Goal: Find specific page/section: Find specific page/section

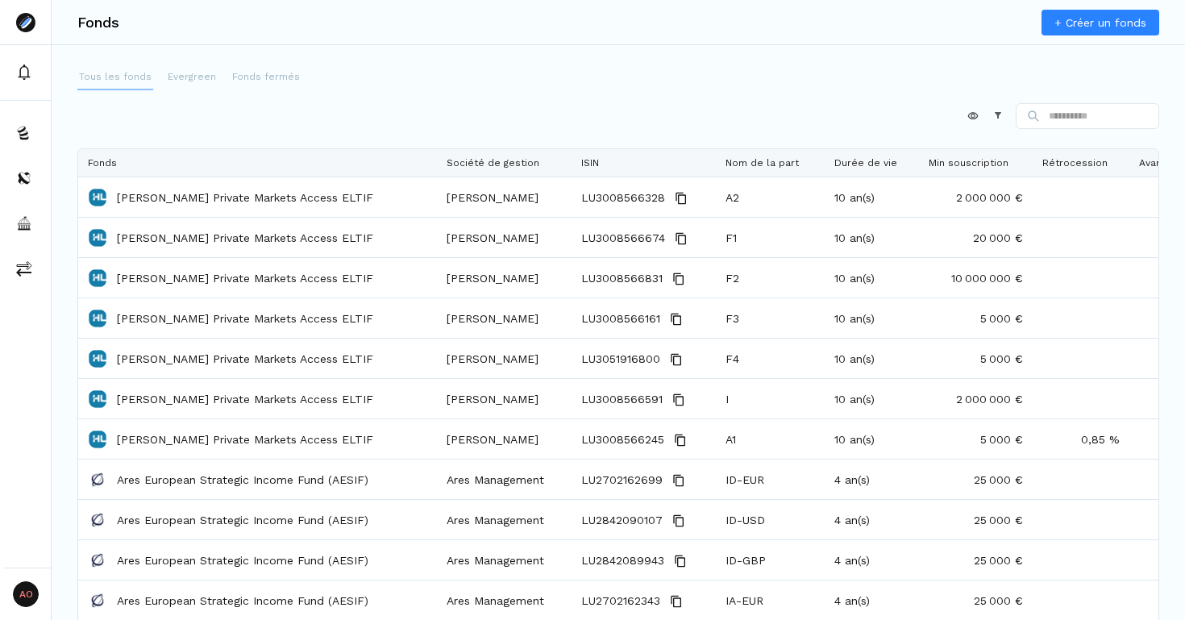
click at [104, 68] on button "Tous les fonds" at bounding box center [115, 77] width 76 height 26
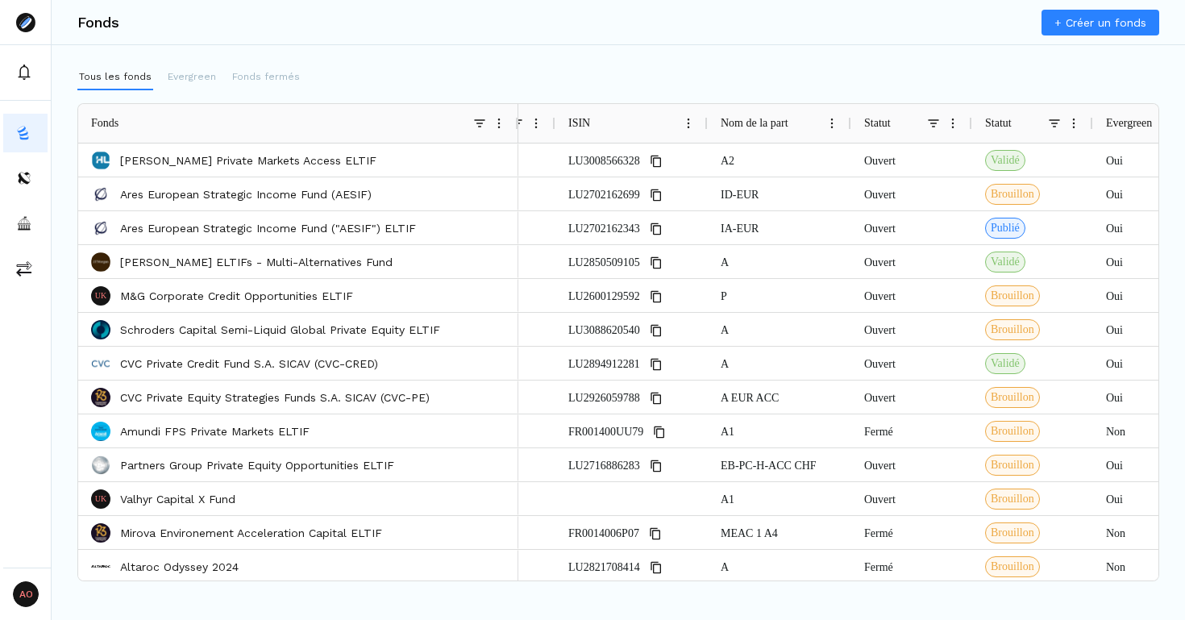
click at [933, 119] on span at bounding box center [933, 123] width 13 height 13
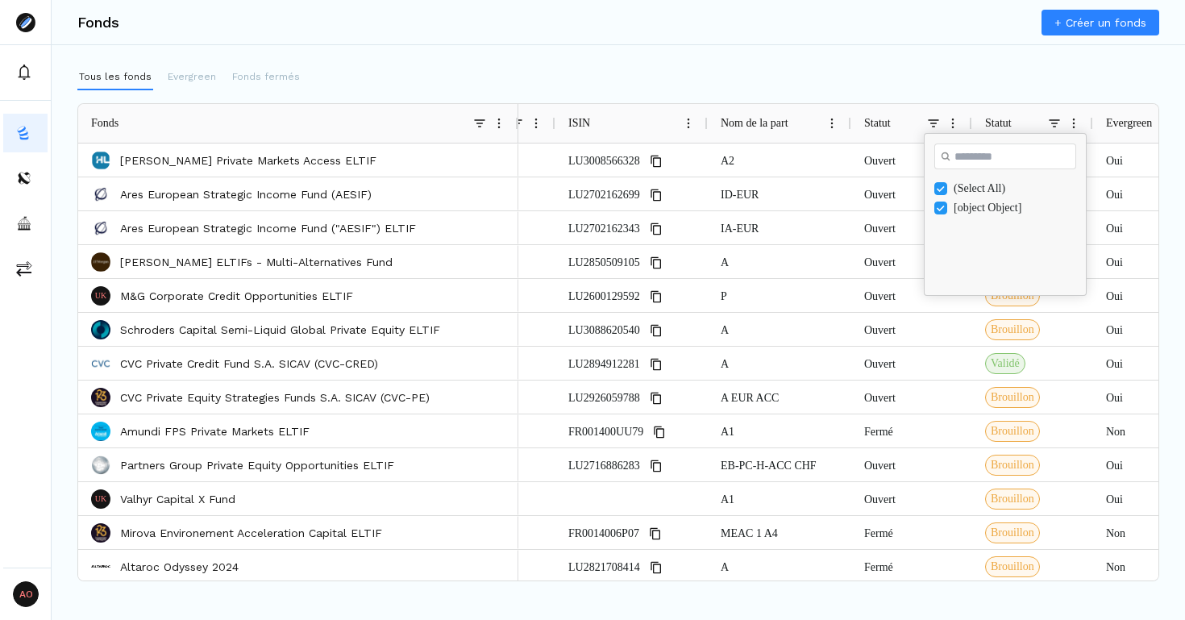
click at [963, 185] on div "(Select All)" at bounding box center [1017, 188] width 126 height 13
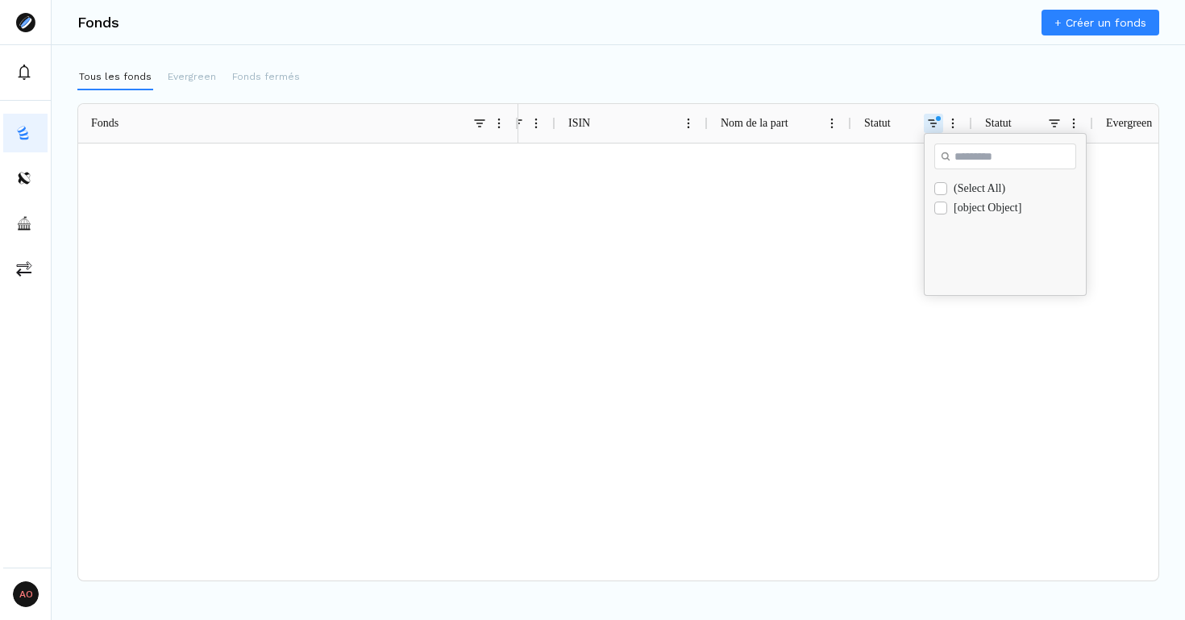
click at [965, 206] on div "[object Object]" at bounding box center [1017, 208] width 126 height 13
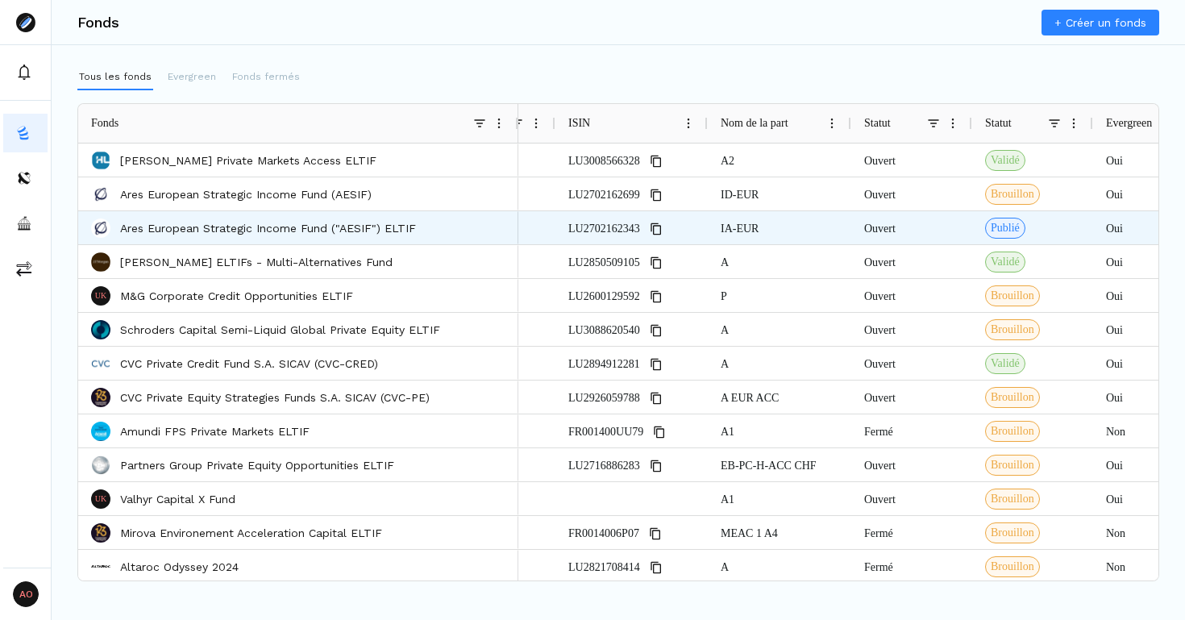
click at [887, 222] on div "Ouvert" at bounding box center [911, 227] width 121 height 33
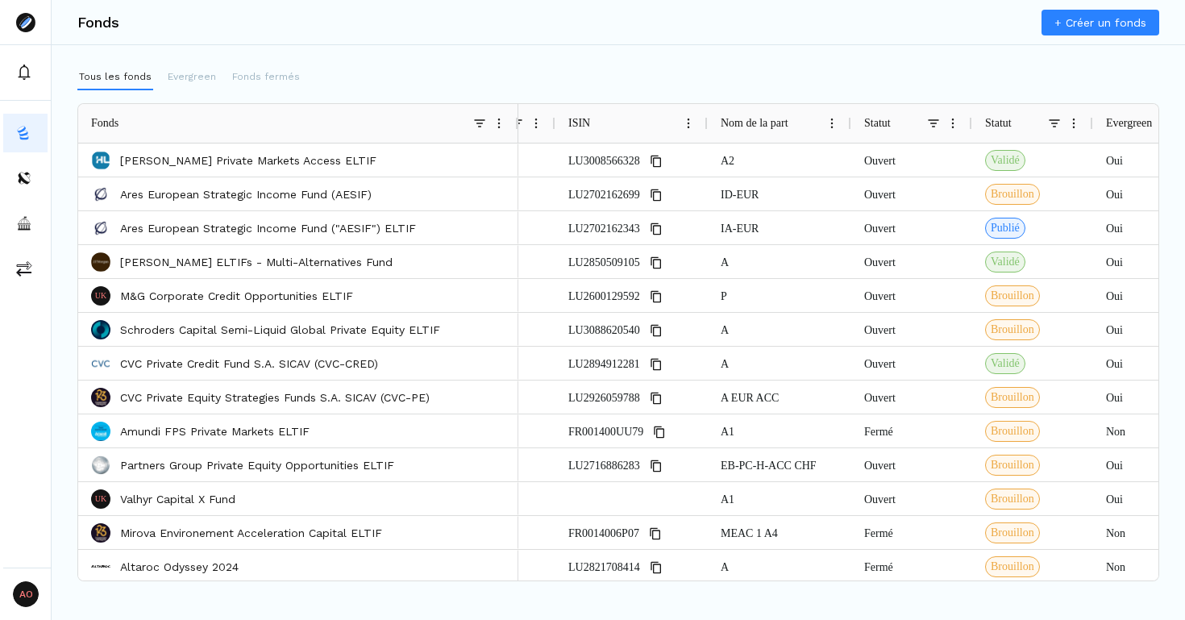
click at [931, 123] on span at bounding box center [933, 123] width 13 height 13
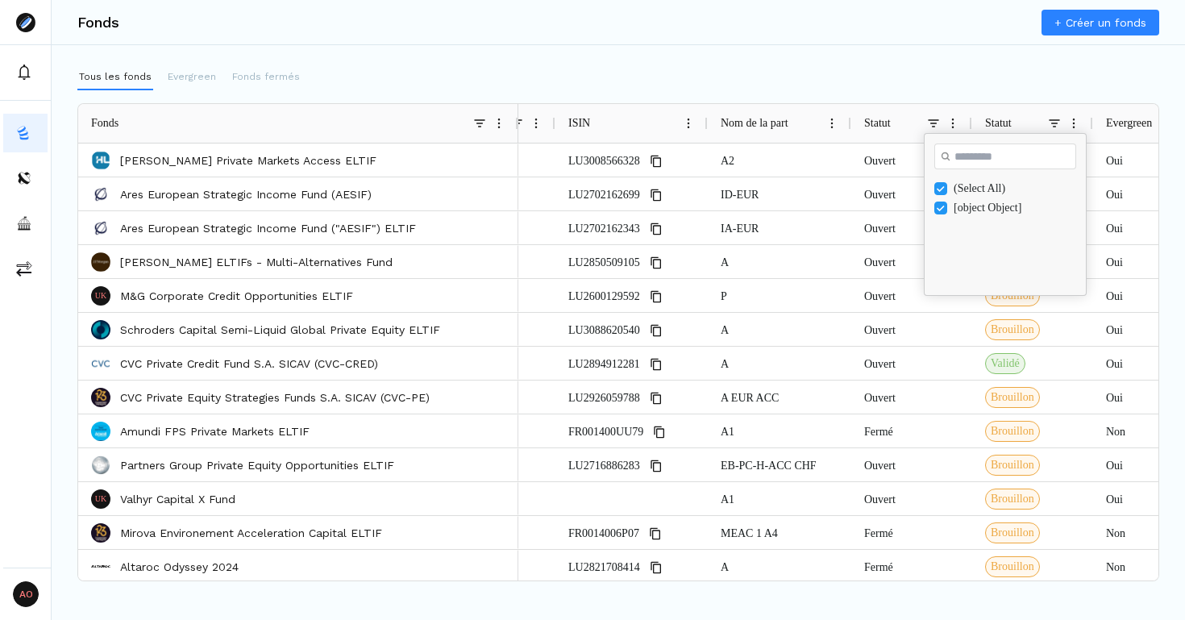
click at [918, 65] on div "Tous les fonds Evergreen Fonds fermés" at bounding box center [618, 77] width 1082 height 26
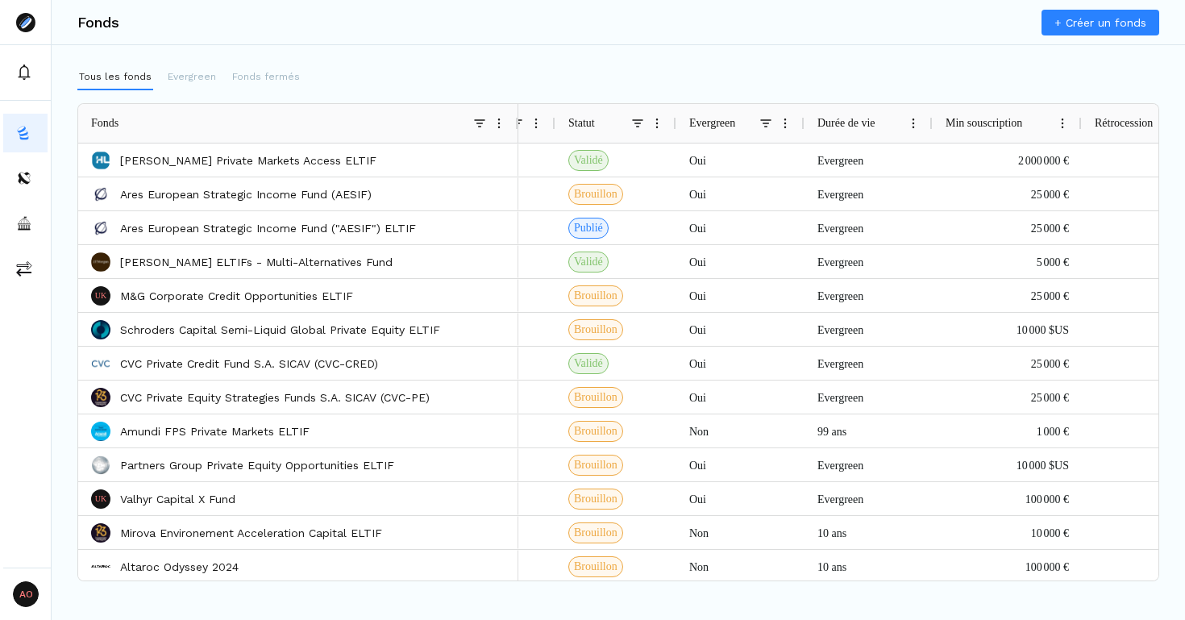
click at [762, 118] on span at bounding box center [765, 123] width 13 height 13
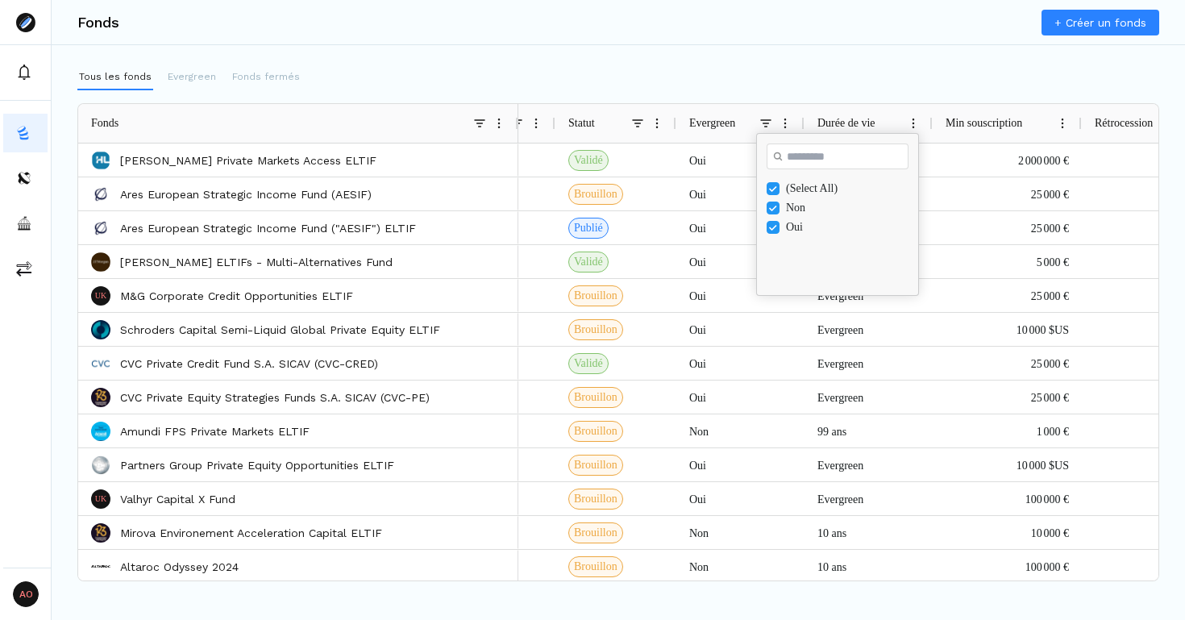
click at [795, 189] on div "(Select All)" at bounding box center [849, 188] width 126 height 13
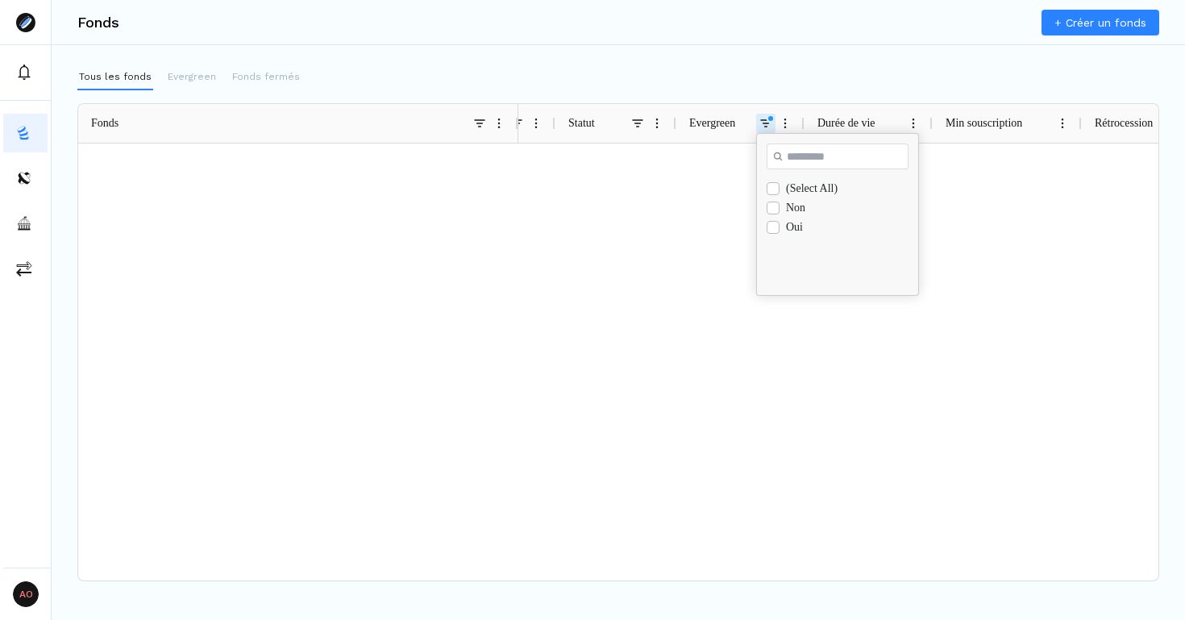
click at [792, 207] on div "Non" at bounding box center [849, 208] width 126 height 13
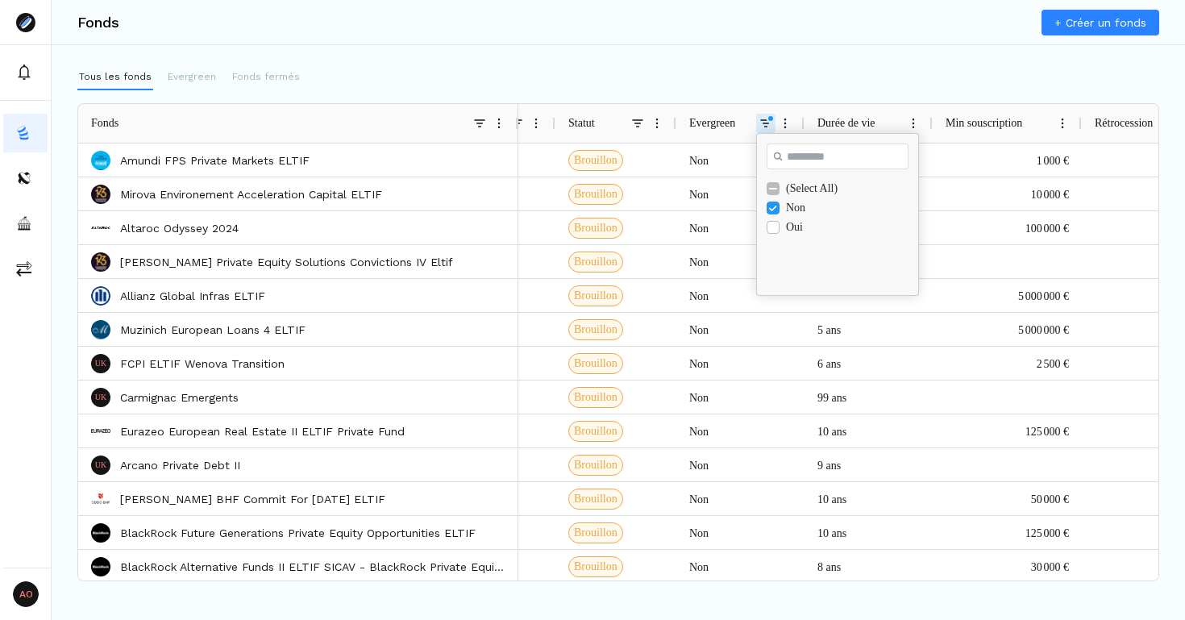
click at [779, 209] on div "Filter List" at bounding box center [773, 208] width 13 height 13
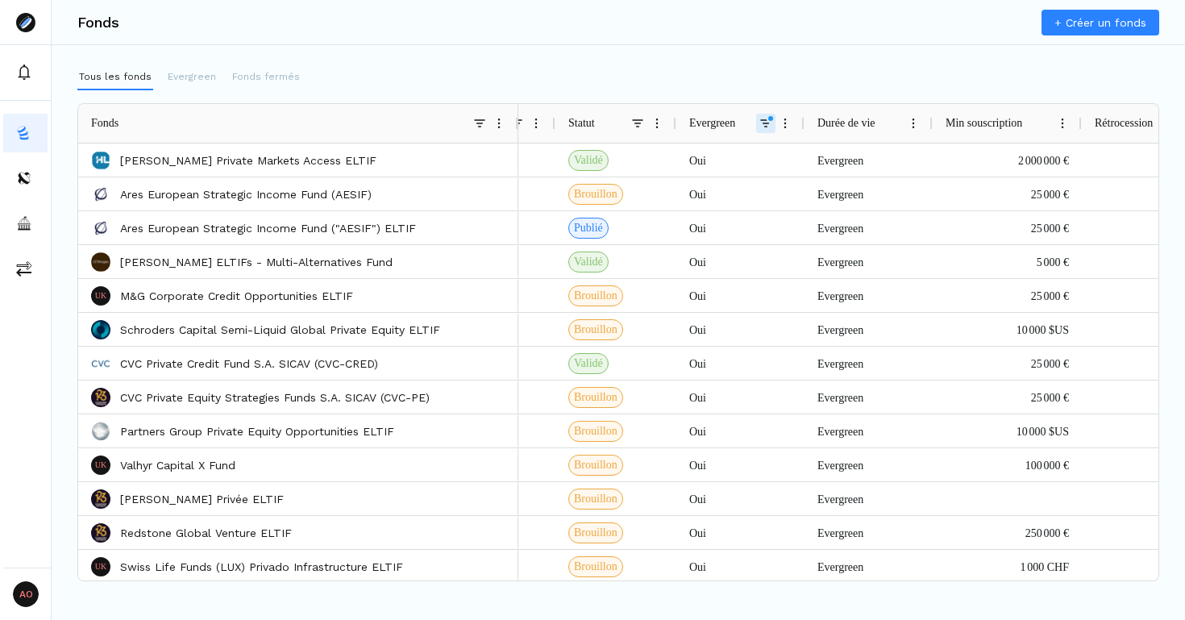
click at [776, 60] on div "Fonds + Créer un fonds Tous les fonds Evergreen Fonds fermés Press ALT DOWN to …" at bounding box center [618, 310] width 1133 height 620
click at [642, 120] on span at bounding box center [637, 123] width 13 height 13
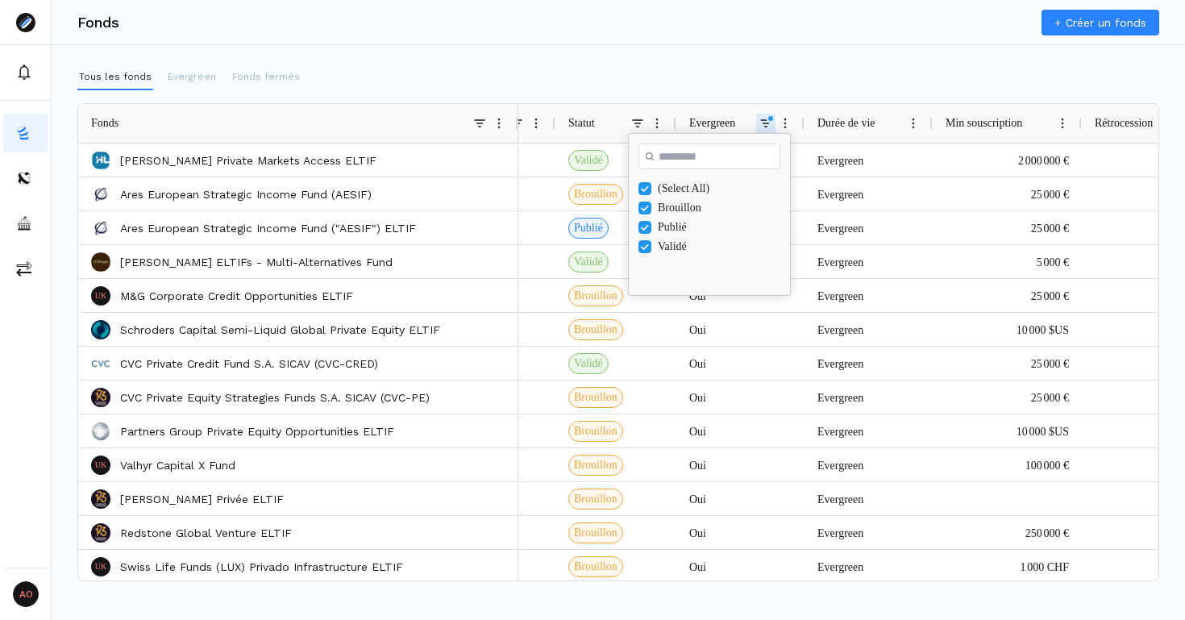
click at [676, 210] on div "Brouillon" at bounding box center [721, 208] width 126 height 13
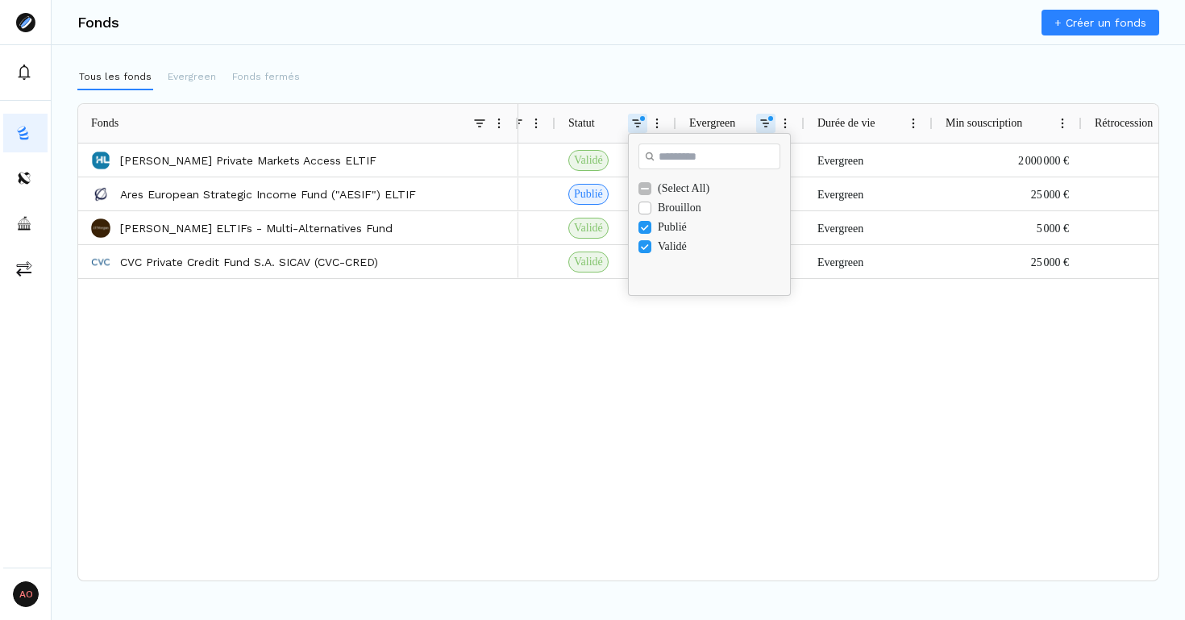
click at [672, 228] on div "Publié" at bounding box center [721, 227] width 126 height 13
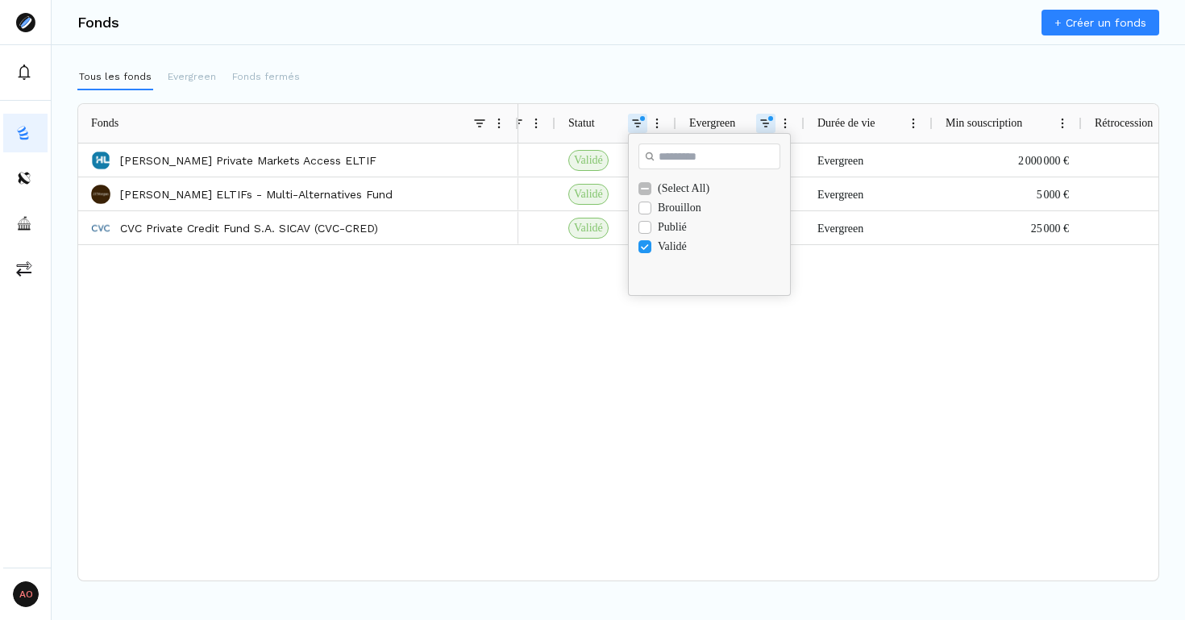
click at [667, 193] on div "(Select All)" at bounding box center [721, 188] width 126 height 13
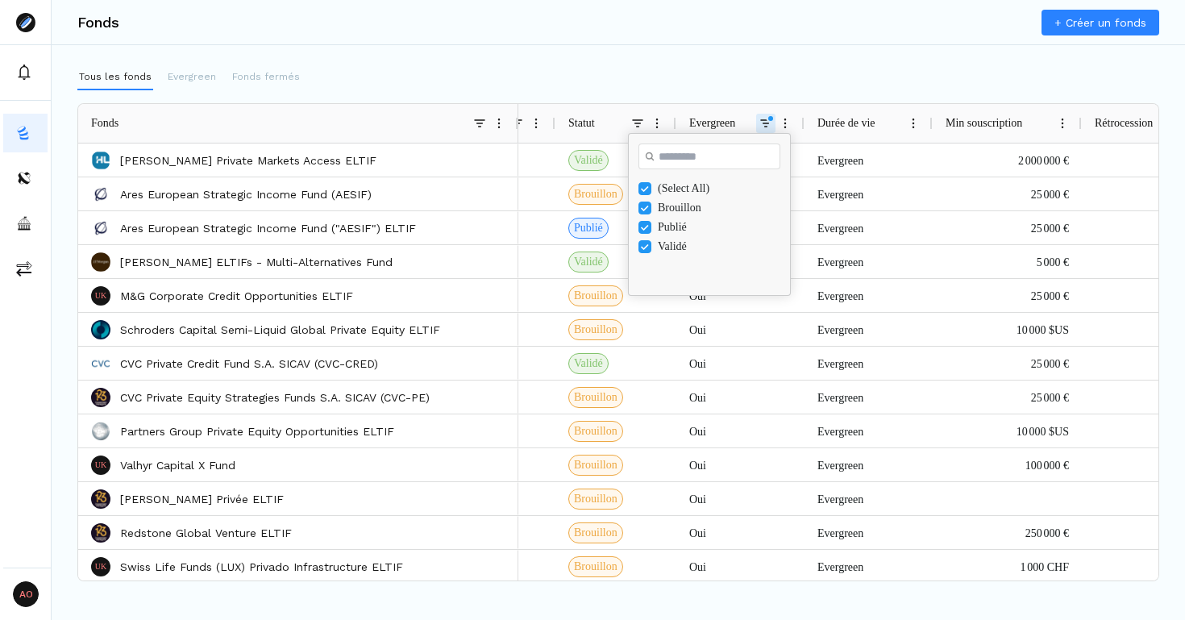
click at [667, 193] on div "(Select All)" at bounding box center [721, 188] width 126 height 13
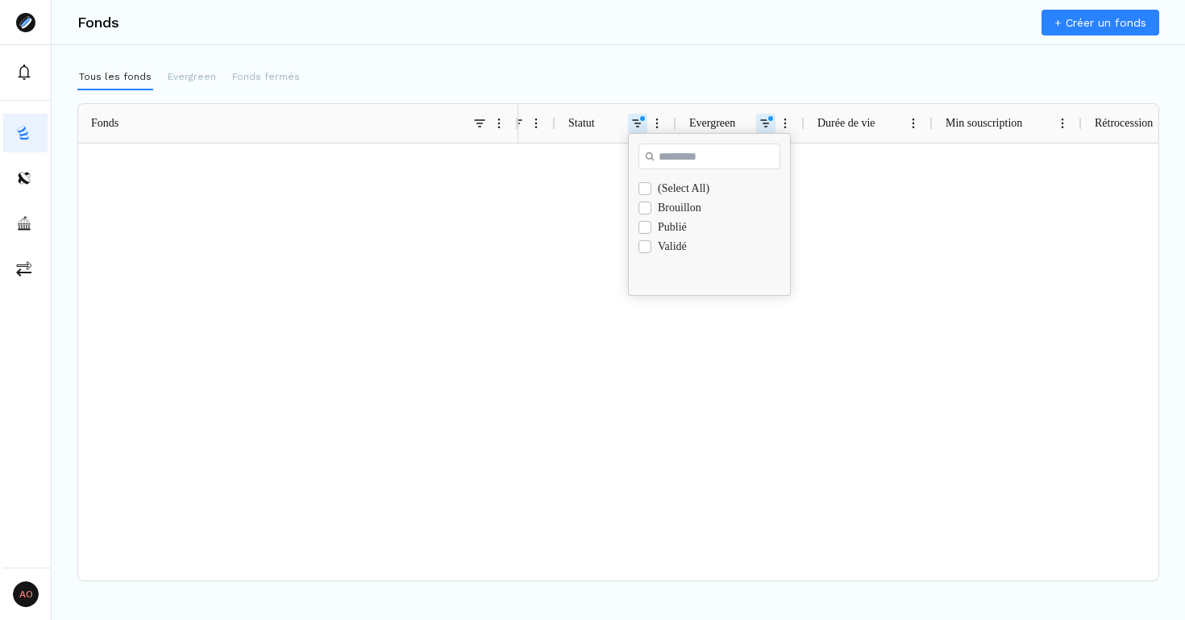
click at [667, 247] on div "Validé" at bounding box center [721, 246] width 126 height 13
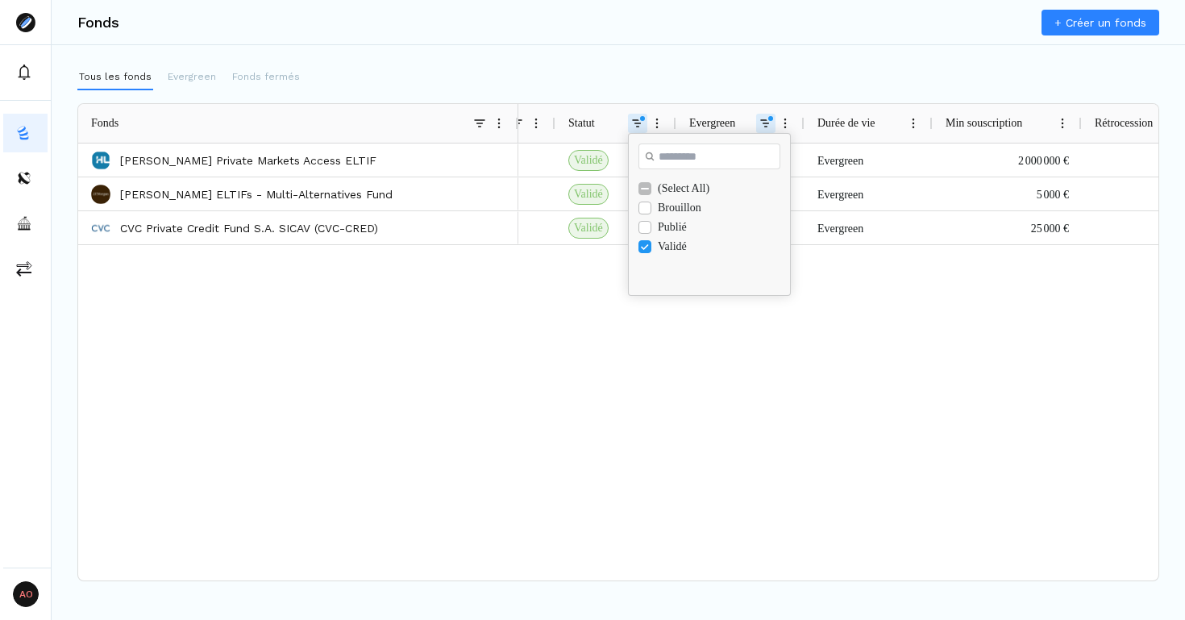
click at [651, 74] on div "Tous les fonds Evergreen Fonds fermés" at bounding box center [618, 77] width 1082 height 26
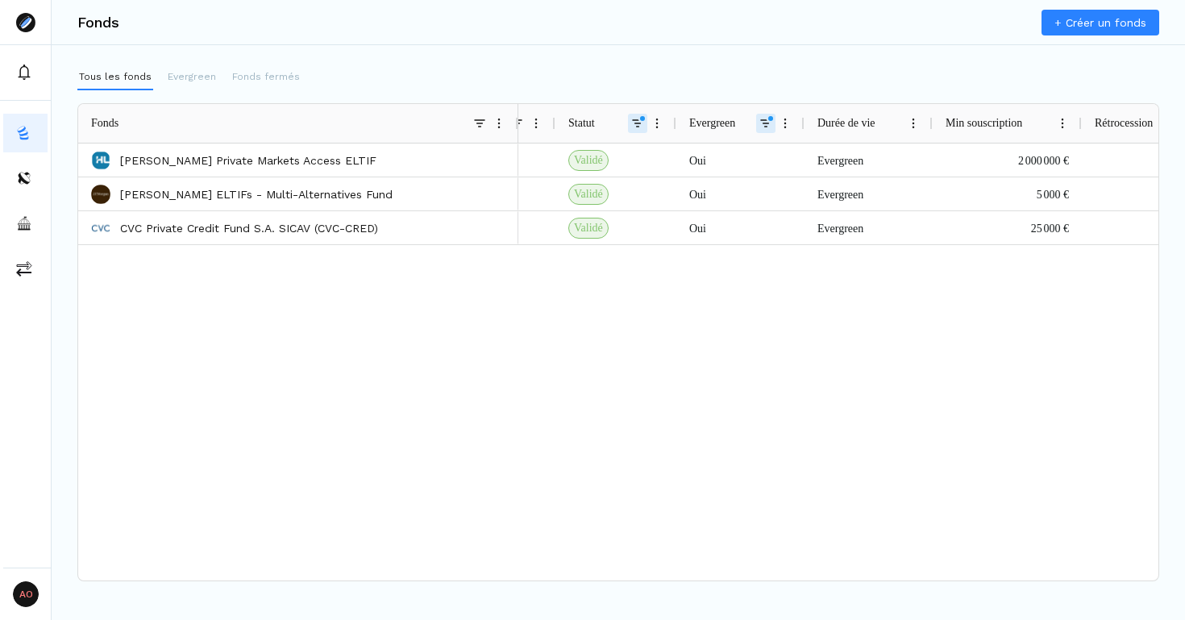
click at [641, 119] on span at bounding box center [637, 123] width 13 height 13
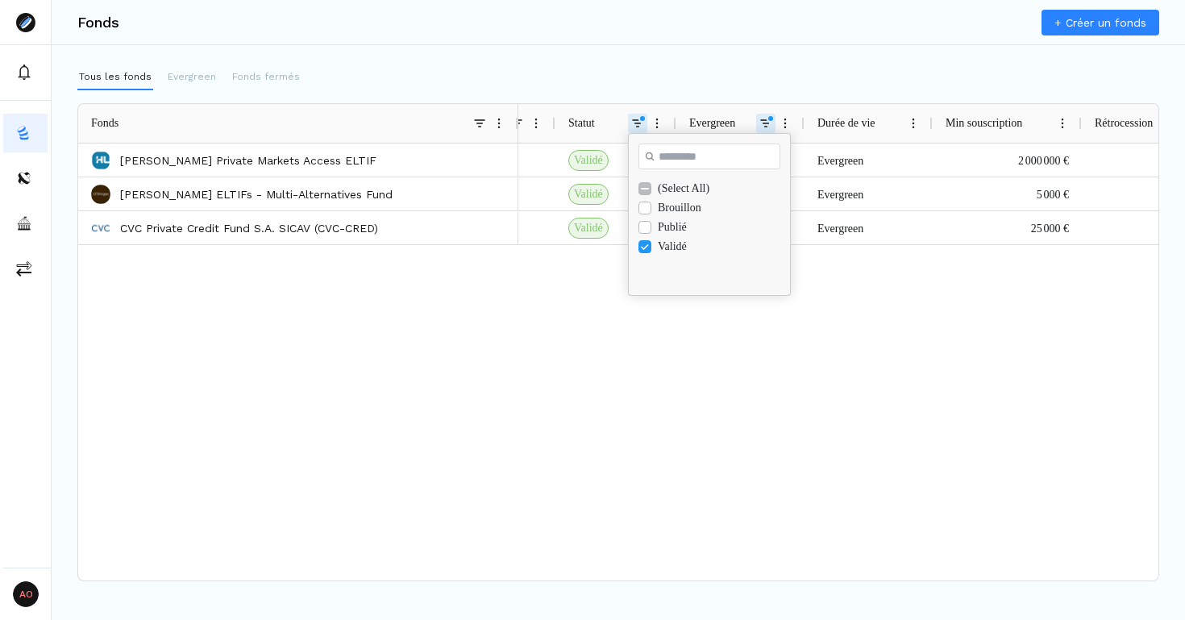
click at [669, 231] on div "Publié" at bounding box center [721, 227] width 126 height 13
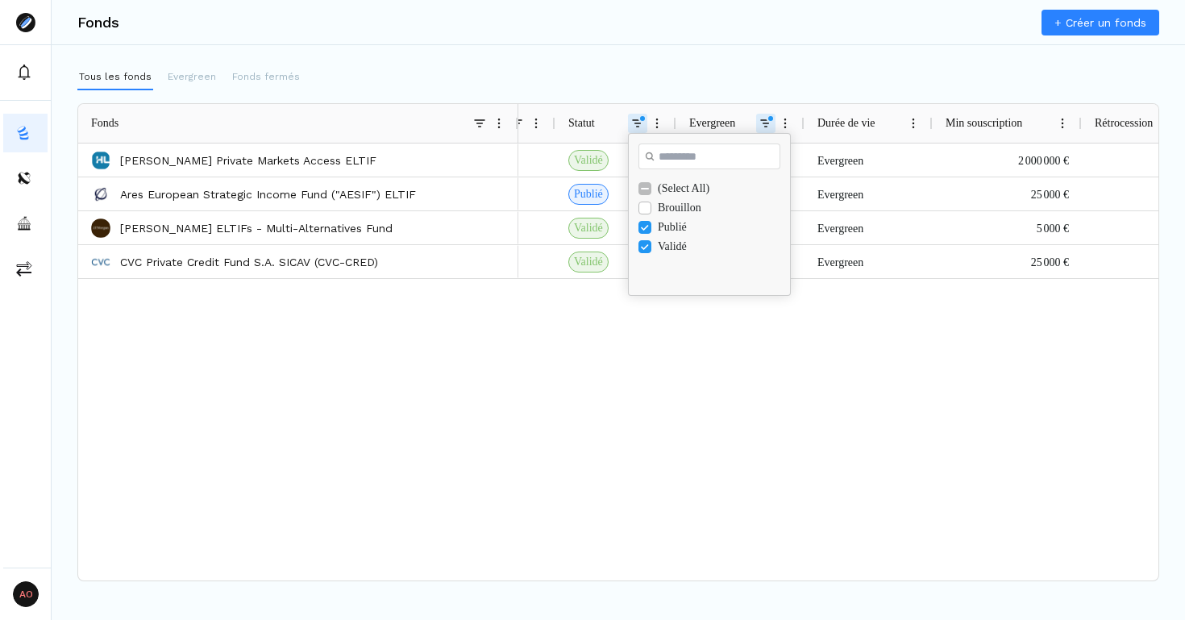
click at [663, 205] on div "Brouillon" at bounding box center [721, 208] width 126 height 13
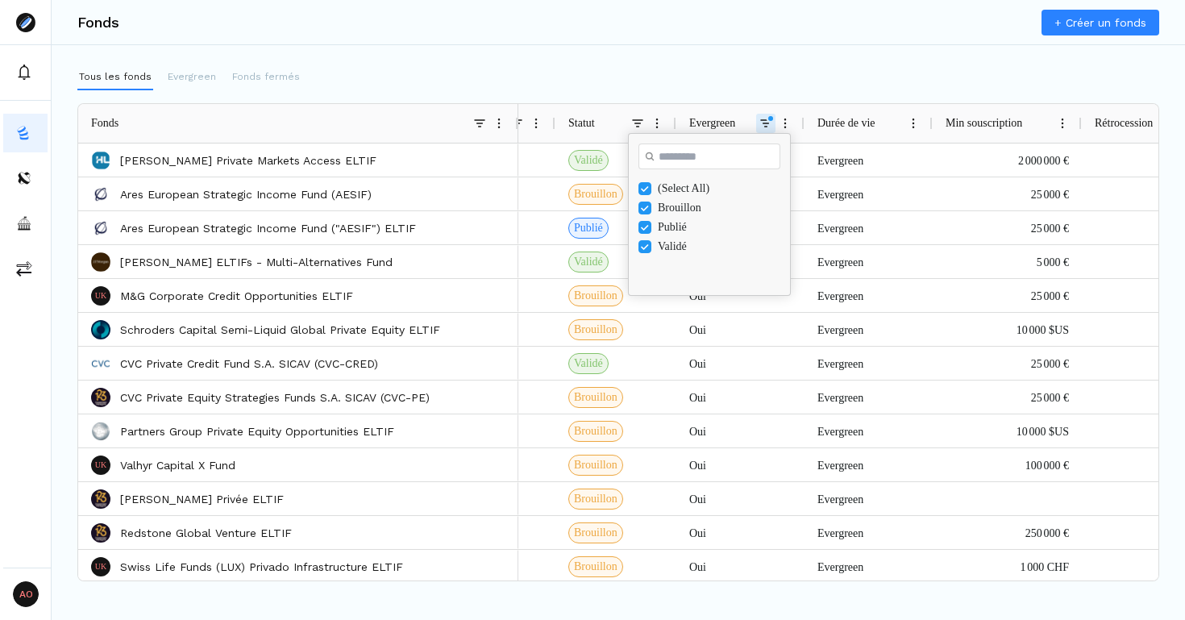
click at [638, 67] on div "Tous les fonds Evergreen Fonds fermés" at bounding box center [618, 77] width 1082 height 26
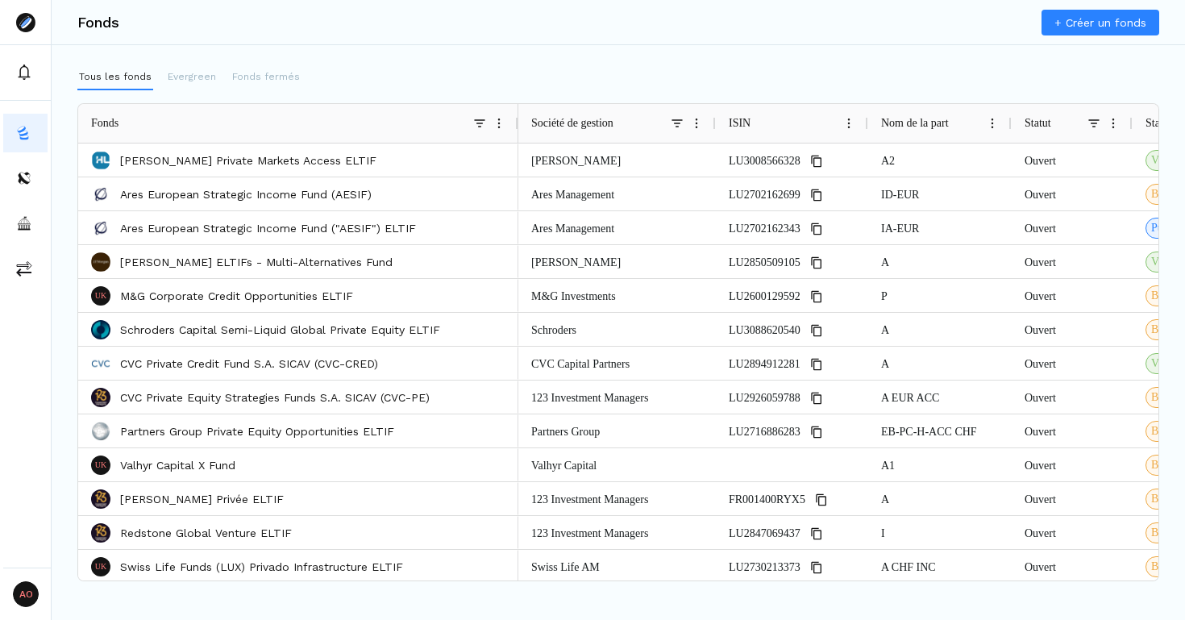
click at [682, 130] on div "Société de gestion" at bounding box center [617, 123] width 172 height 39
click at [677, 125] on span at bounding box center [677, 123] width 13 height 13
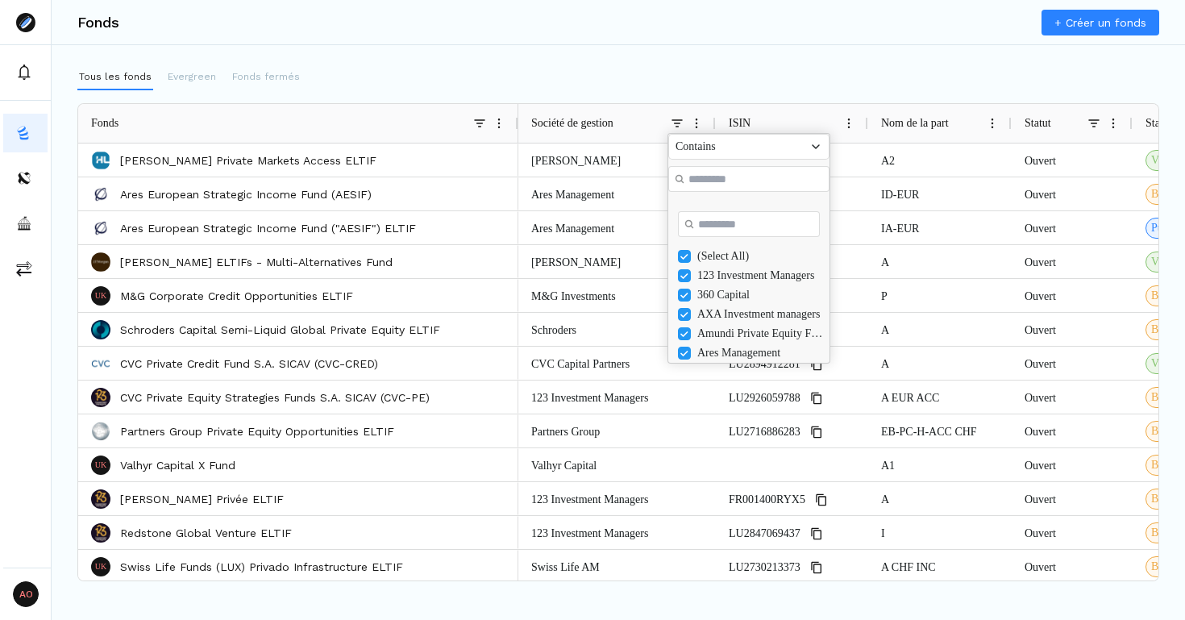
click at [779, 66] on div "Tous les fonds Evergreen Fonds fermés" at bounding box center [618, 77] width 1082 height 26
